Goal: Task Accomplishment & Management: Complete application form

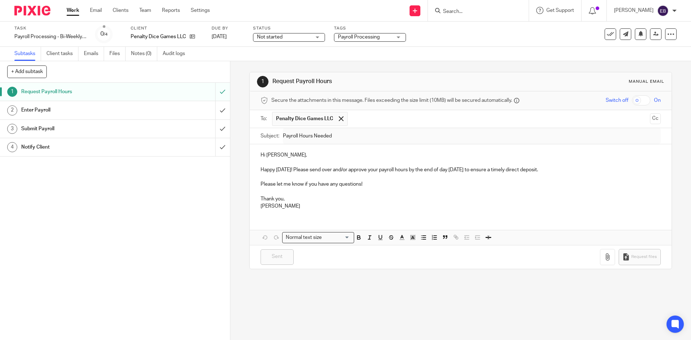
click at [74, 10] on link "Work" at bounding box center [73, 10] width 13 height 7
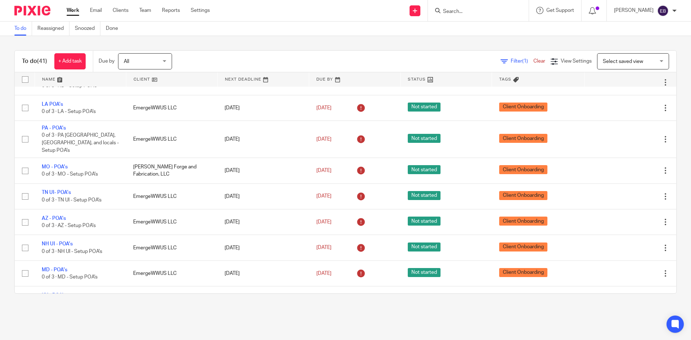
scroll to position [890, 0]
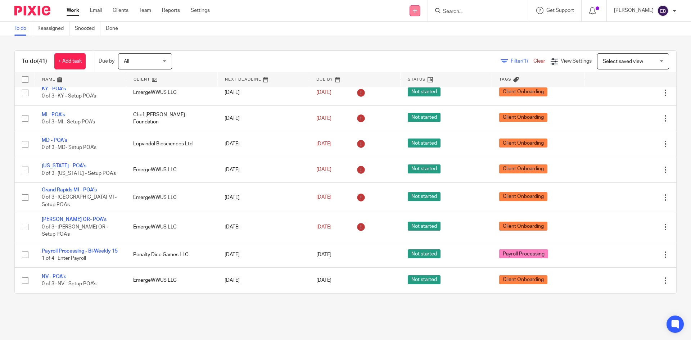
click at [417, 13] on icon at bounding box center [415, 11] width 4 height 4
click at [418, 54] on link "Add client" at bounding box center [429, 55] width 50 height 10
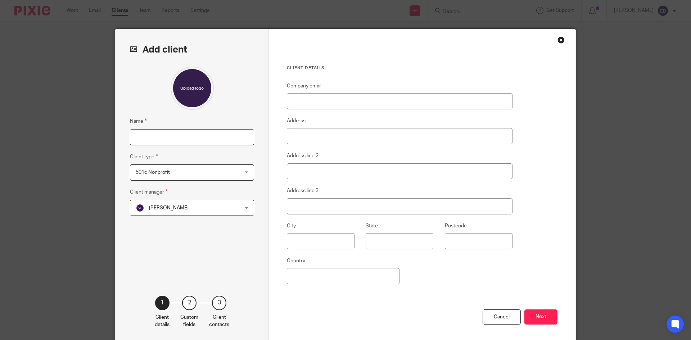
click at [143, 132] on input "Name" at bounding box center [192, 137] width 124 height 16
paste input "[PERSON_NAME] Law, LLC"
type input "[PERSON_NAME] Law, LLC"
click at [245, 170] on div "501c Nonprofit 501c Nonprofit" at bounding box center [192, 172] width 124 height 16
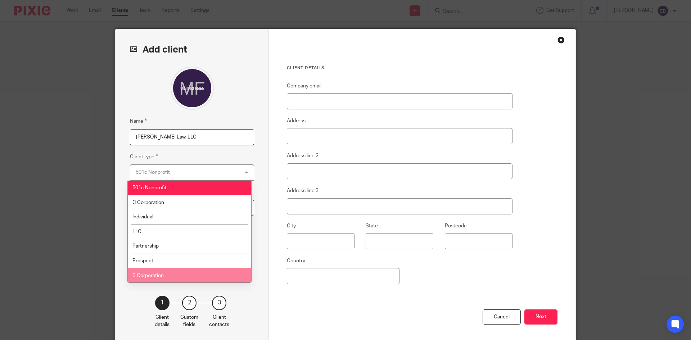
click at [168, 275] on li "S Corporation" at bounding box center [189, 275] width 123 height 15
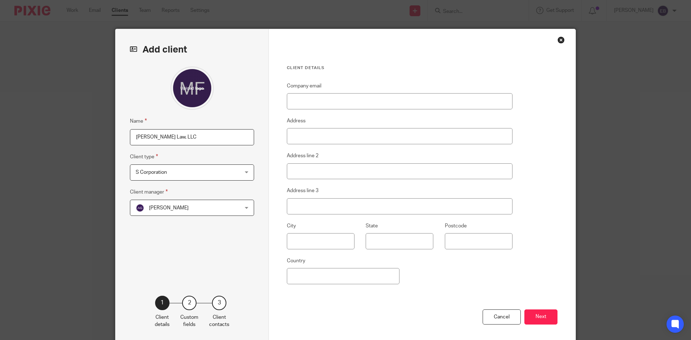
click at [243, 205] on div "[PERSON_NAME] [PERSON_NAME]" at bounding box center [192, 208] width 124 height 16
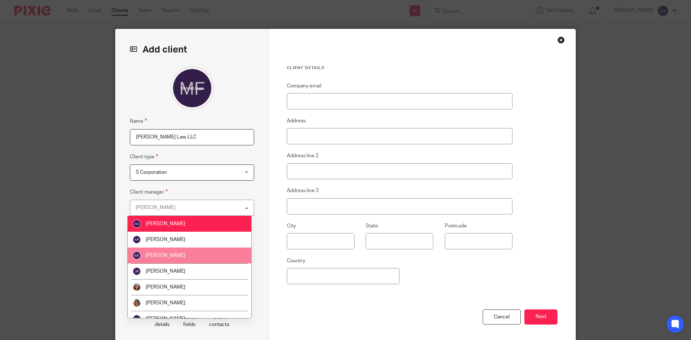
click at [183, 258] on li "[PERSON_NAME]" at bounding box center [189, 255] width 123 height 16
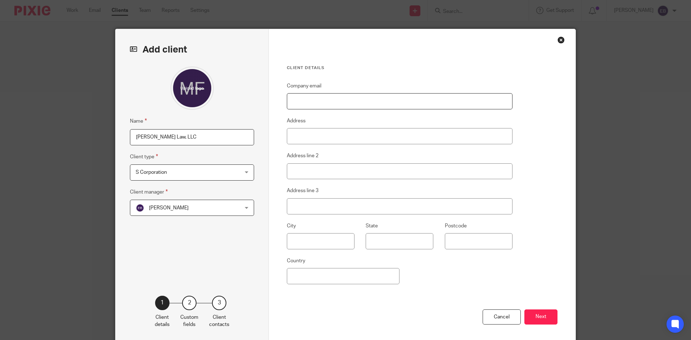
click at [343, 97] on input "Company email" at bounding box center [399, 101] width 225 height 16
paste input "michael@mfthompsonlaw.com"
type input "michael@mfthompsonlaw.com"
click at [307, 136] on input "Address" at bounding box center [399, 136] width 225 height 16
paste input "6845 Edgewood Way"
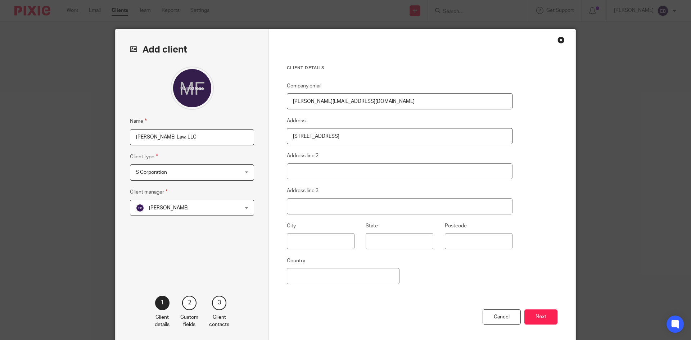
type input "6845 Edgewood Way"
click at [324, 243] on input "text" at bounding box center [321, 241] width 68 height 16
paste input "Highlands Ranch"
type input "Highlands Ranch"
click at [410, 244] on input "State" at bounding box center [399, 241] width 68 height 16
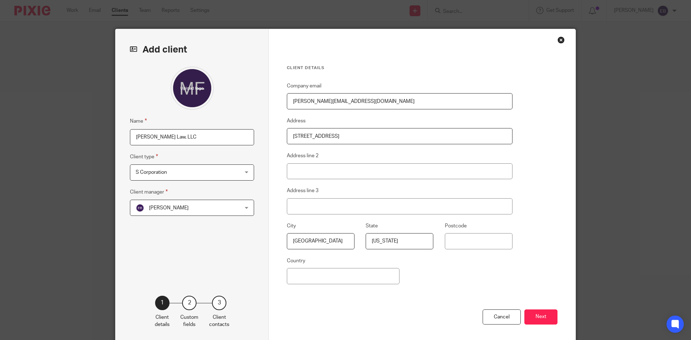
type input "Colorado"
type input "80130"
click at [332, 274] on input "Country" at bounding box center [343, 276] width 113 height 16
type input "United States"
click at [538, 314] on button "Next" at bounding box center [540, 316] width 33 height 15
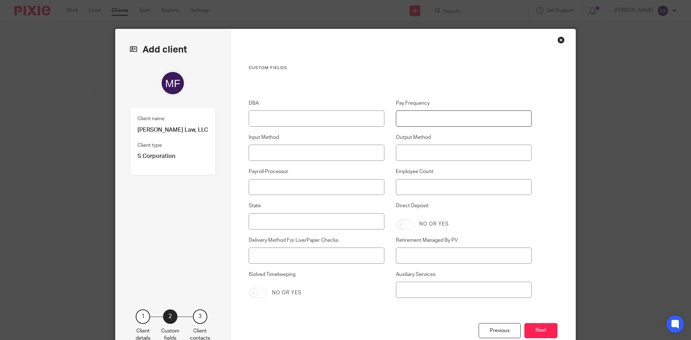
click at [429, 116] on input "Pay Frequency" at bounding box center [464, 118] width 136 height 16
type input "Monthly"
click at [430, 187] on input "Employee Count" at bounding box center [464, 187] width 136 height 16
type input "1"
click at [333, 191] on input "Payroll Processor" at bounding box center [317, 187] width 136 height 16
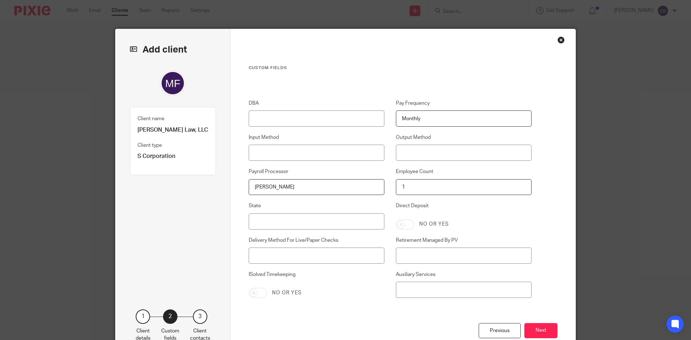
type input "[PERSON_NAME]"
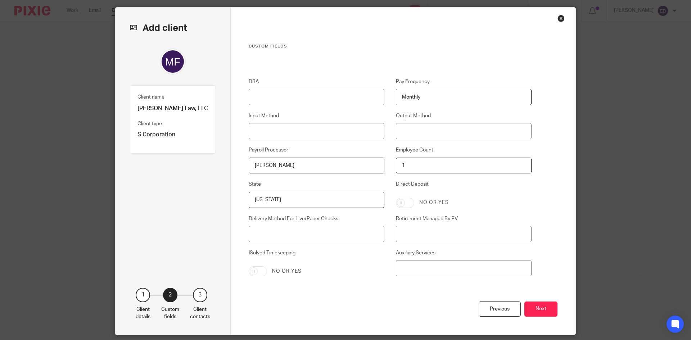
scroll to position [45, 0]
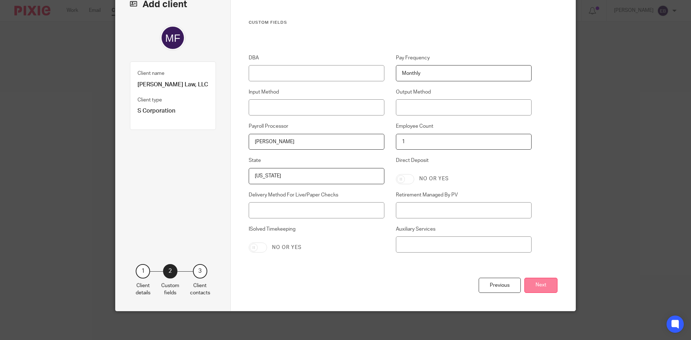
type input "Colorado"
click at [539, 281] on button "Next" at bounding box center [540, 285] width 33 height 15
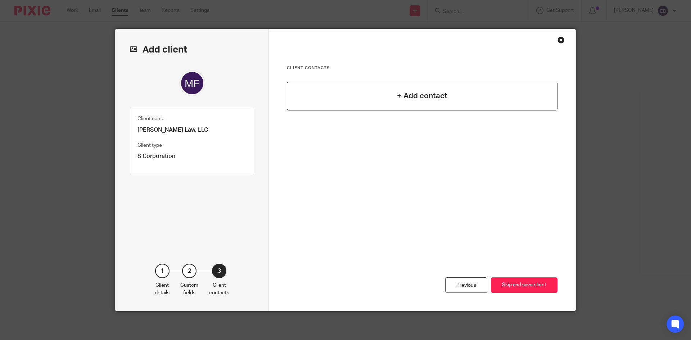
click at [418, 97] on h4 "+ Add contact" at bounding box center [422, 95] width 50 height 11
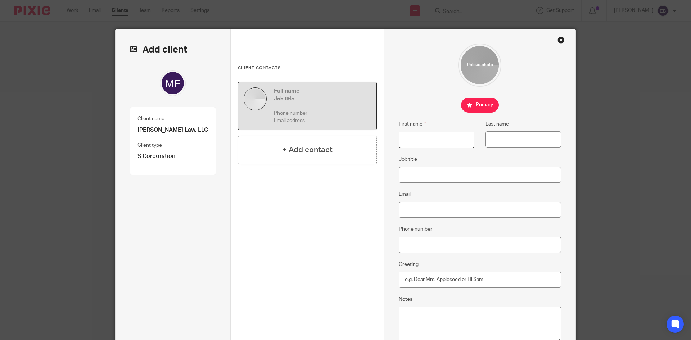
click at [422, 145] on input "First name" at bounding box center [436, 140] width 76 height 16
type input "Michael"
type input "Thompson"
type input "Owner"
drag, startPoint x: 470, startPoint y: 213, endPoint x: 468, endPoint y: 208, distance: 5.5
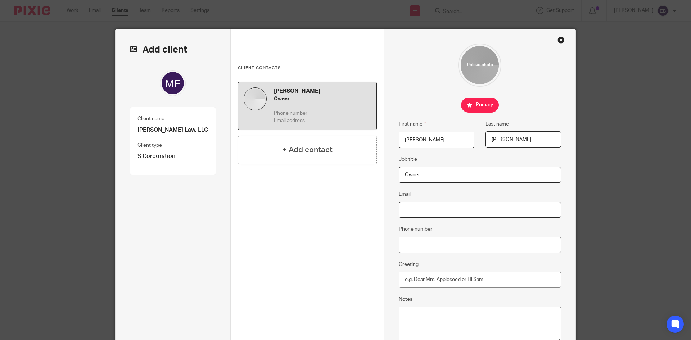
click at [469, 211] on input "Email" at bounding box center [479, 210] width 163 height 16
paste input "michael@mfthompsonlaw.com"
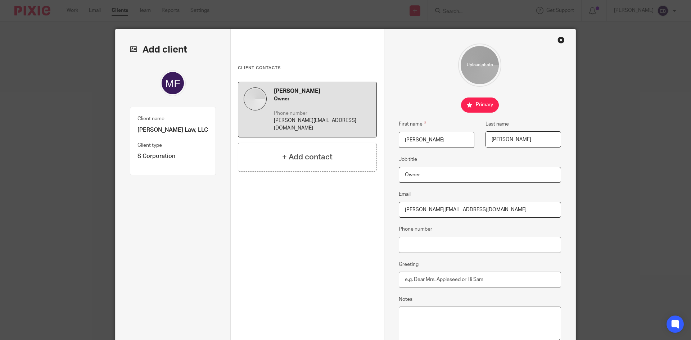
type input "michael@mfthompsonlaw.com"
click at [451, 246] on input "Phone number" at bounding box center [479, 245] width 163 height 16
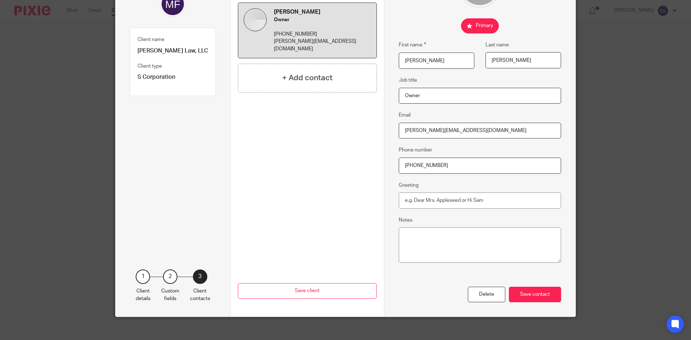
scroll to position [85, 0]
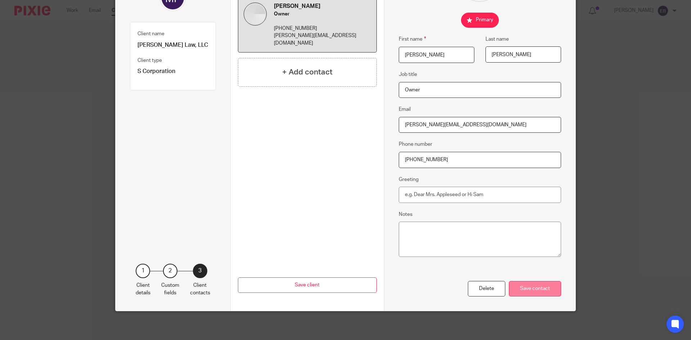
type input "520-471-0116"
click at [532, 289] on div "Save contact" at bounding box center [535, 288] width 52 height 15
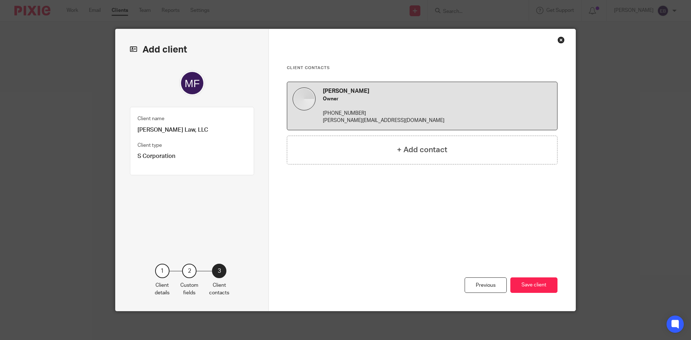
scroll to position [0, 0]
click at [532, 286] on button "Save client" at bounding box center [533, 284] width 47 height 15
